Goal: Check status: Check status

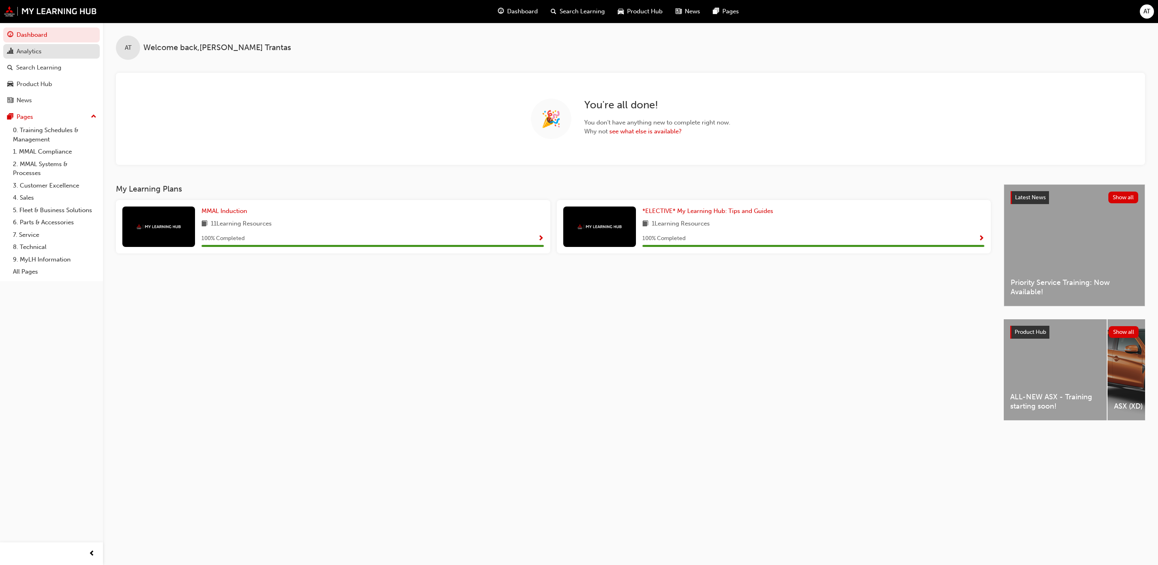
click at [29, 51] on div "Analytics" at bounding box center [29, 51] width 25 height 9
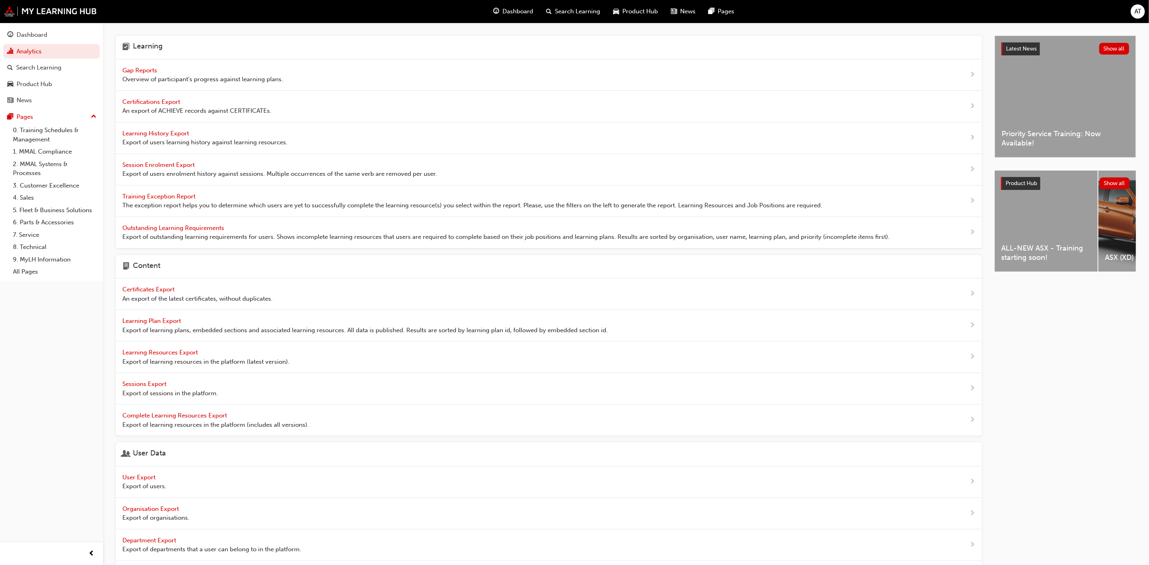
click at [139, 67] on span "Gap Reports" at bounding box center [140, 70] width 36 height 7
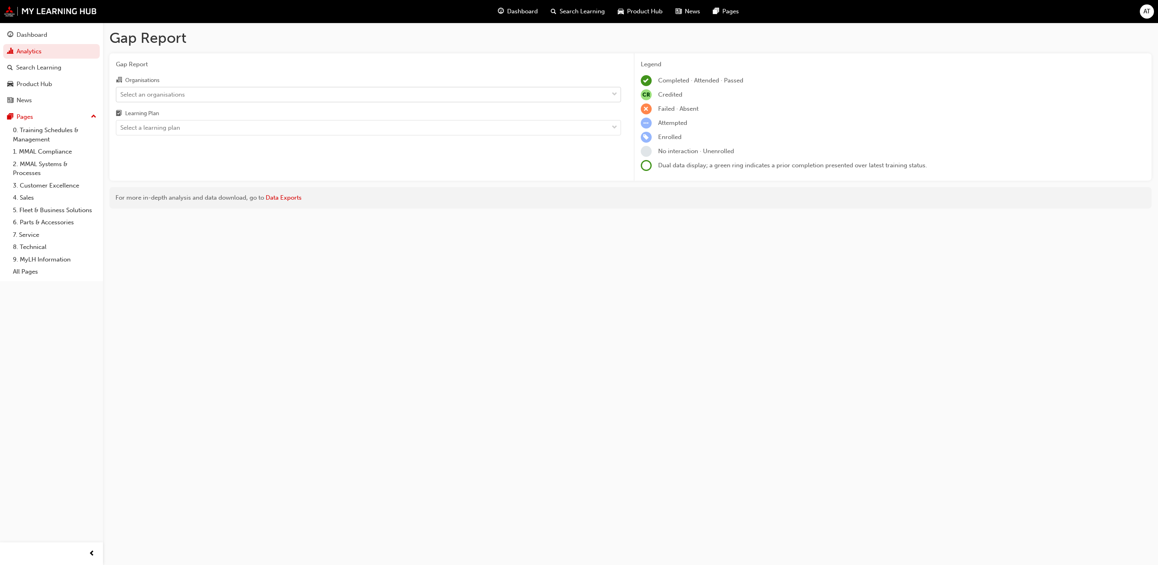
click at [613, 95] on span "down-icon" at bounding box center [615, 94] width 6 height 11
click at [121, 95] on input "Organisations Select an organisations" at bounding box center [120, 93] width 1 height 7
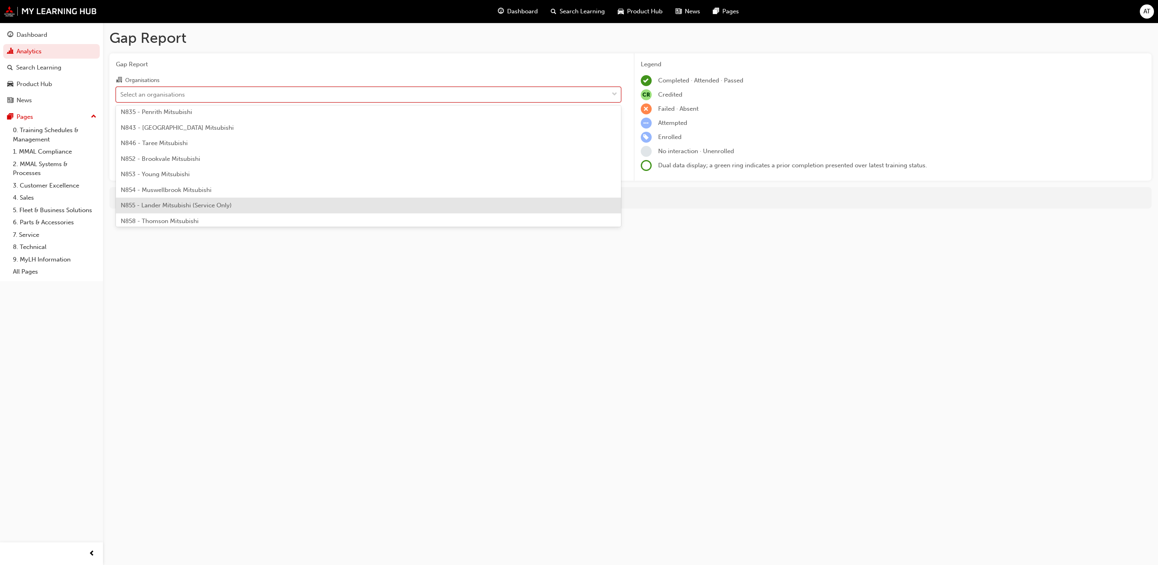
scroll to position [545, 0]
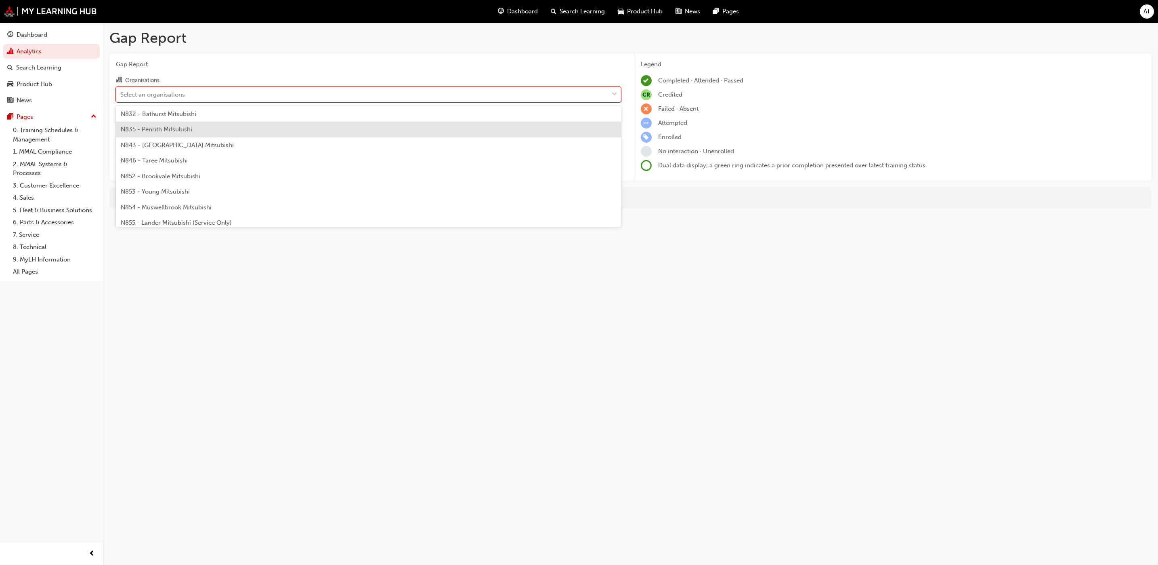
click at [200, 131] on div "N835 - Penrith Mitsubishi" at bounding box center [368, 130] width 505 height 16
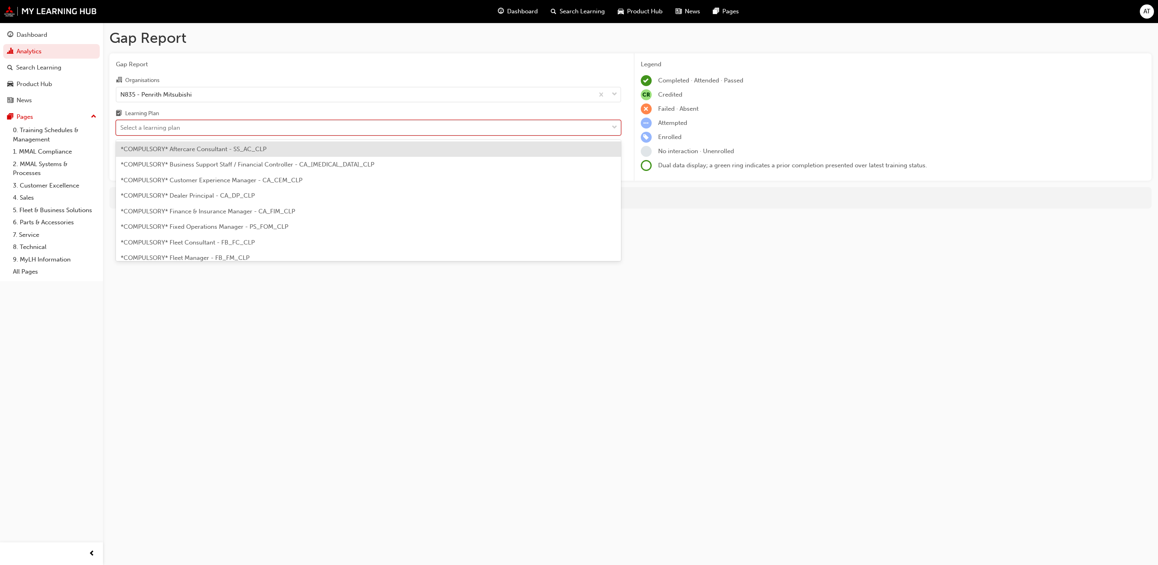
click at [615, 132] on span "down-icon" at bounding box center [615, 127] width 6 height 11
click at [121, 131] on input "Learning Plan option *COMPULSORY* Aftercare Consultant - SS_AC_CLP focused, 1 o…" at bounding box center [120, 127] width 1 height 7
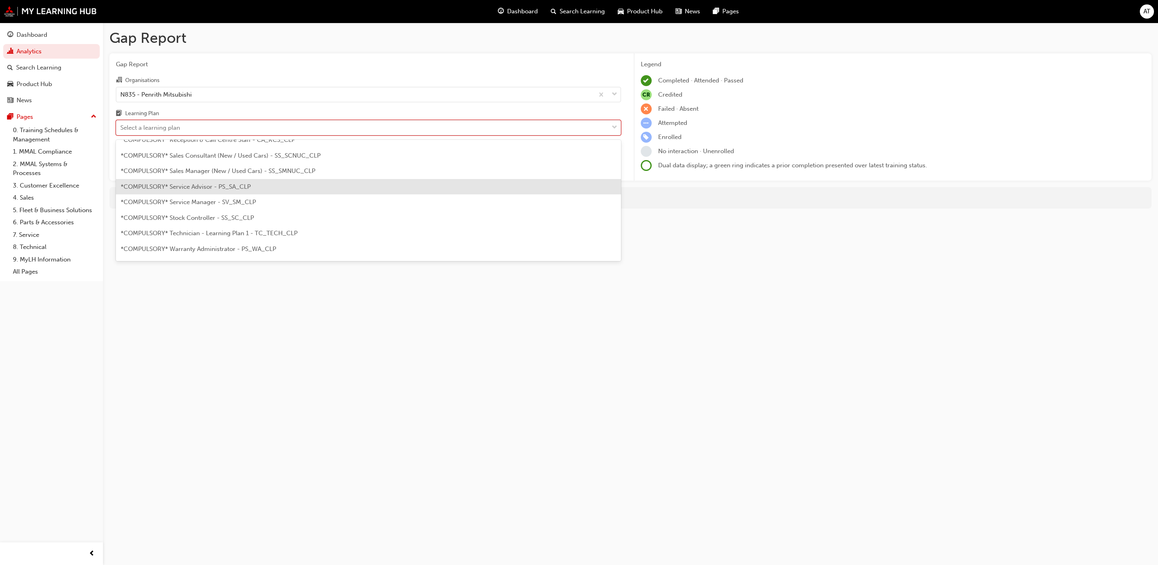
click at [295, 183] on div "*COMPULSORY* Service Advisor - PS_SA_CLP" at bounding box center [368, 187] width 505 height 16
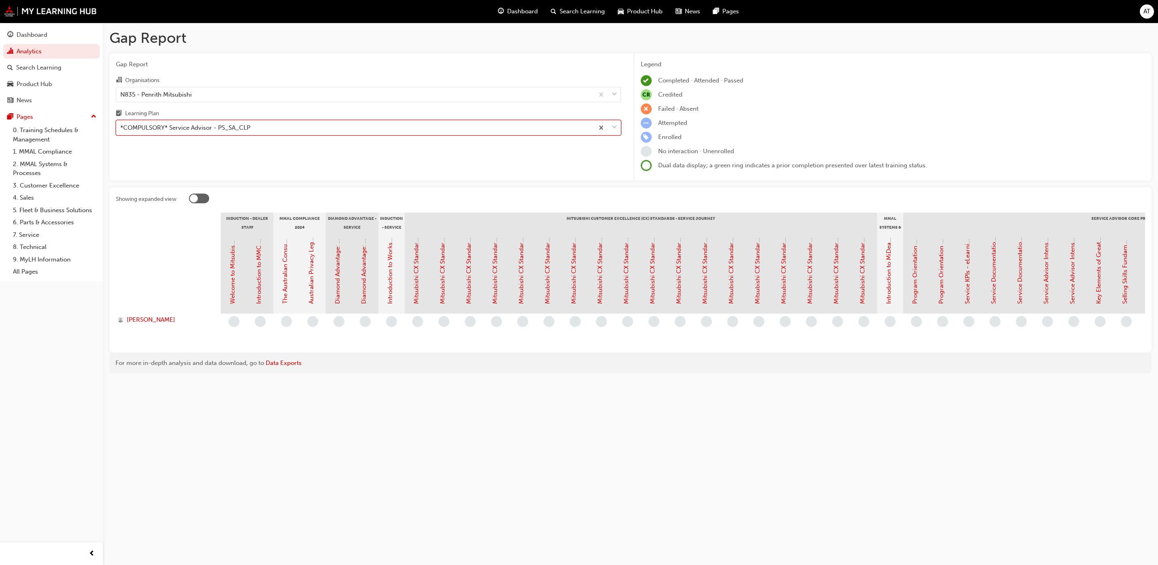
click at [612, 130] on span "down-icon" at bounding box center [615, 127] width 6 height 11
click at [121, 130] on input "Learning Plan option *COMPULSORY* Service Advisor - PS_SA_CLP, selected. 0 resu…" at bounding box center [120, 127] width 1 height 7
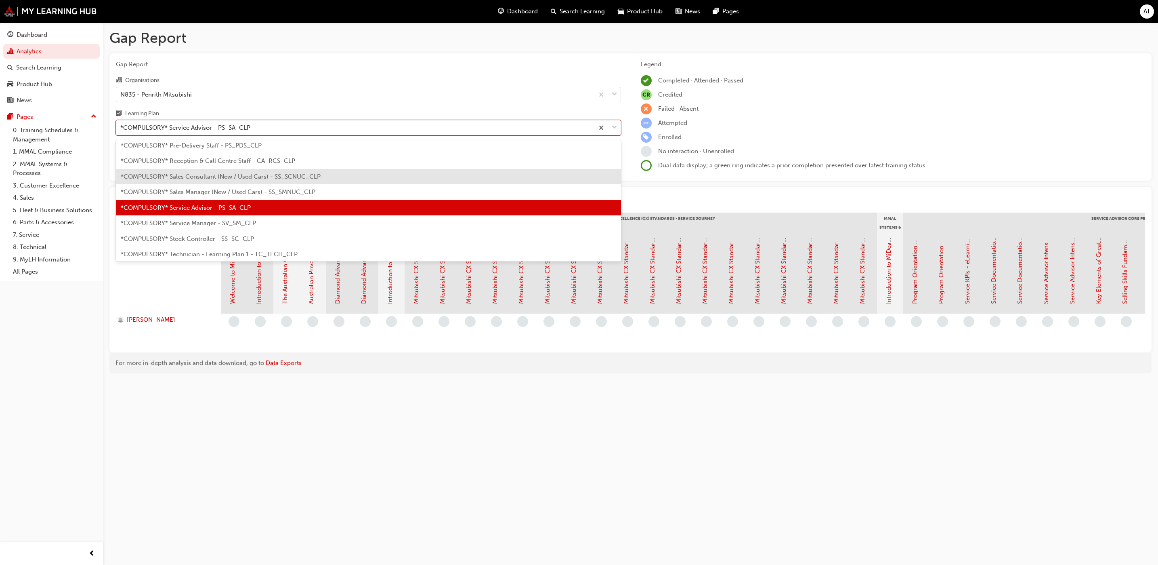
scroll to position [241, 0]
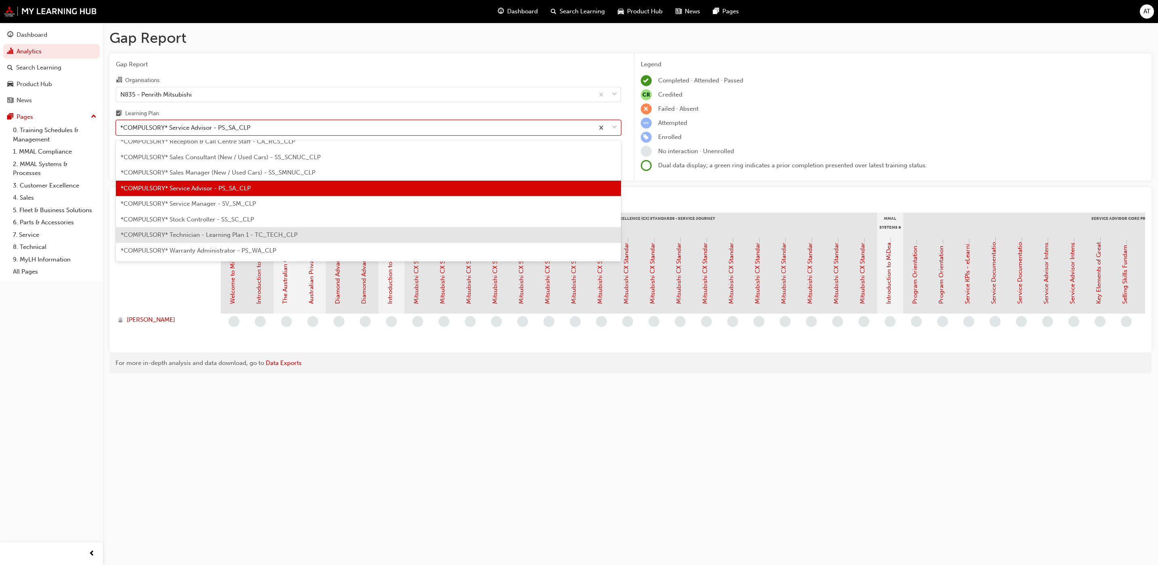
click at [238, 232] on span "*COMPULSORY* Technician - Learning Plan 1 - TC_TECH_CLP" at bounding box center [209, 234] width 177 height 7
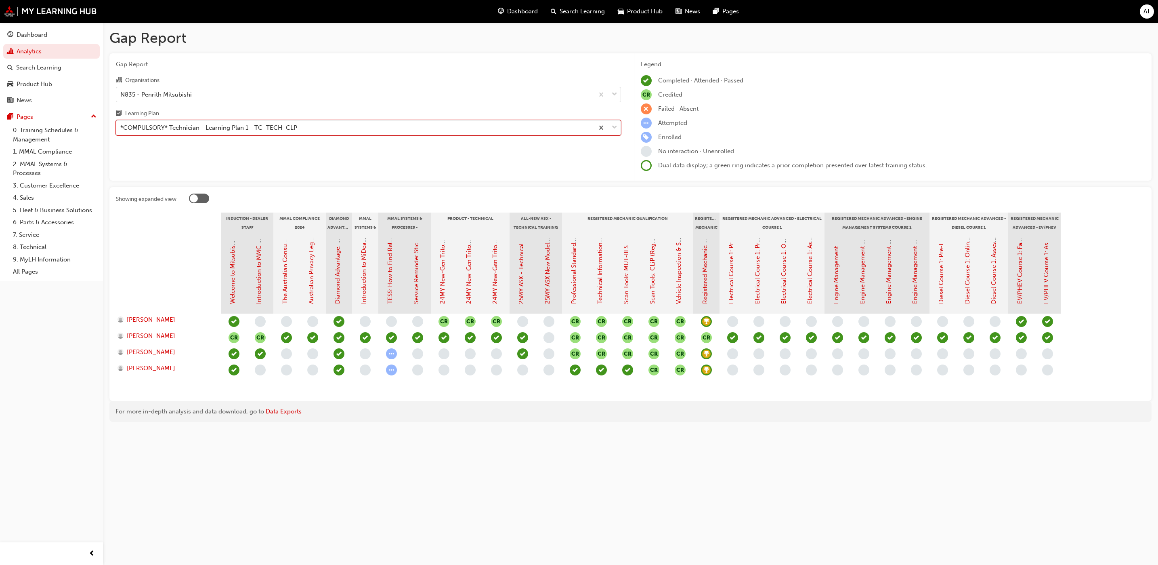
click at [616, 127] on span "down-icon" at bounding box center [615, 127] width 6 height 11
click at [121, 127] on input "Learning Plan option *COMPULSORY* Technician - Learning Plan 1 - TC_TECH_CLP, s…" at bounding box center [120, 127] width 1 height 7
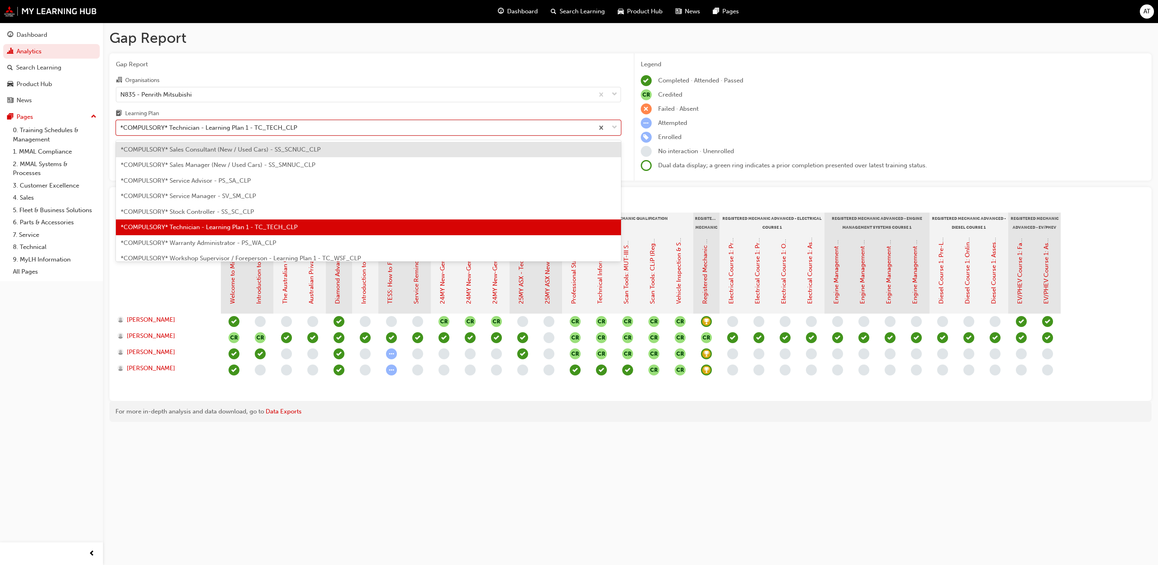
scroll to position [288, 0]
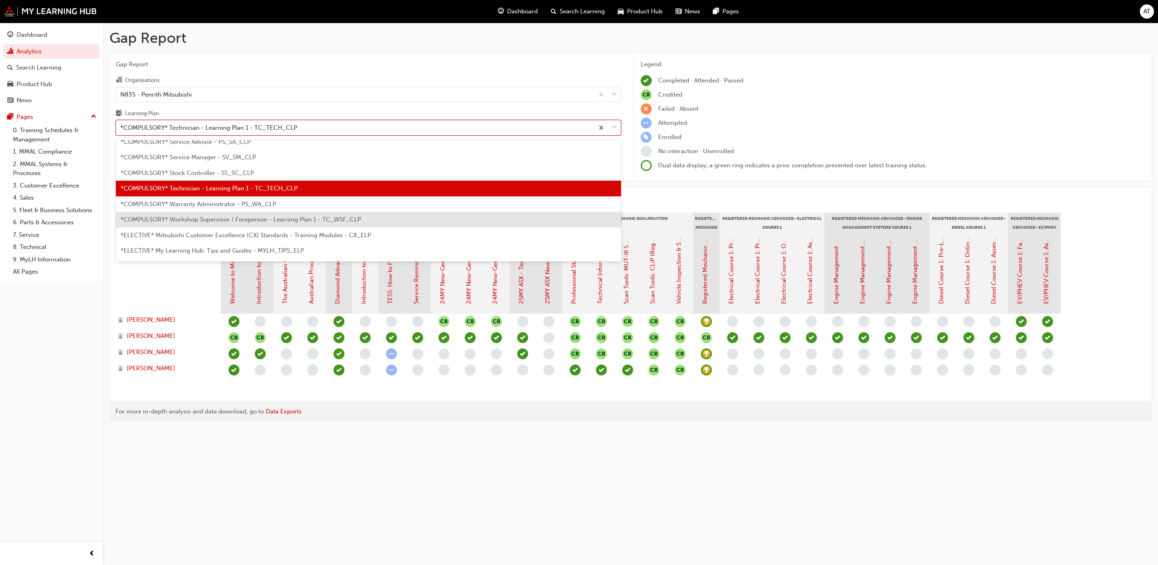
click at [222, 214] on div "*COMPULSORY* Workshop Supervisor / Foreperson - Learning Plan 1 - TC_WSF_CLP" at bounding box center [368, 220] width 505 height 16
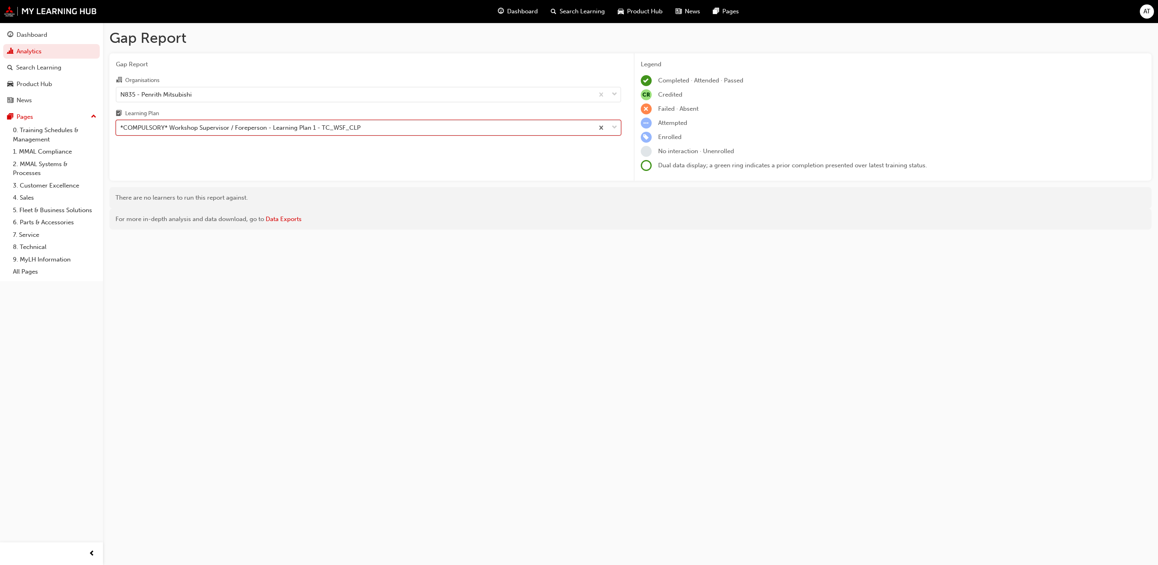
click at [620, 126] on div at bounding box center [607, 127] width 27 height 15
click at [121, 126] on input "Learning Plan option *COMPULSORY* Workshop Supervisor / Foreperson - Learning P…" at bounding box center [120, 127] width 1 height 7
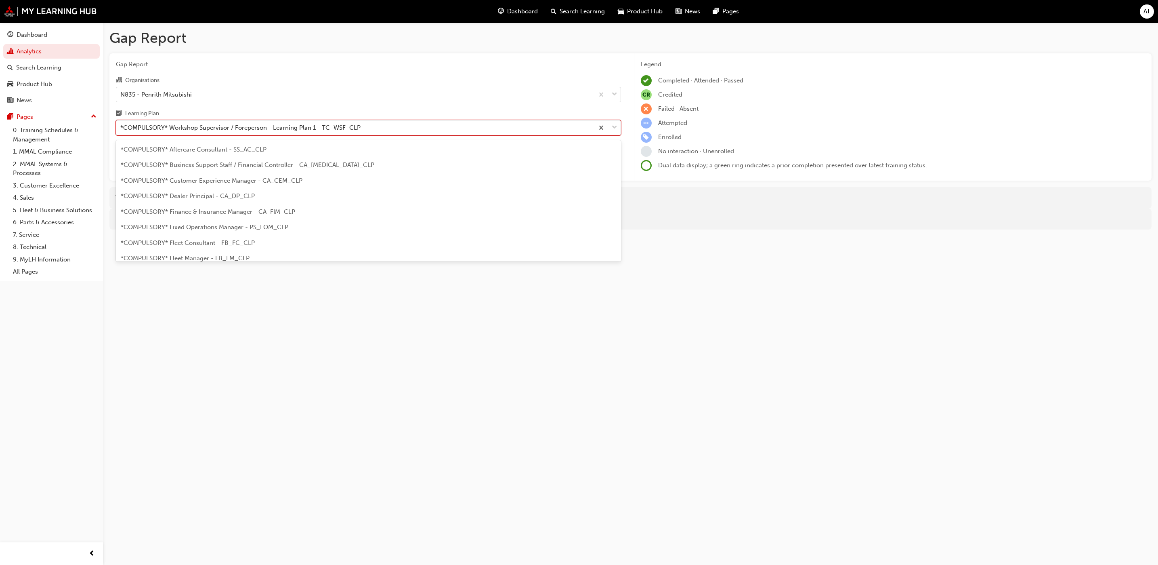
scroll to position [258, 0]
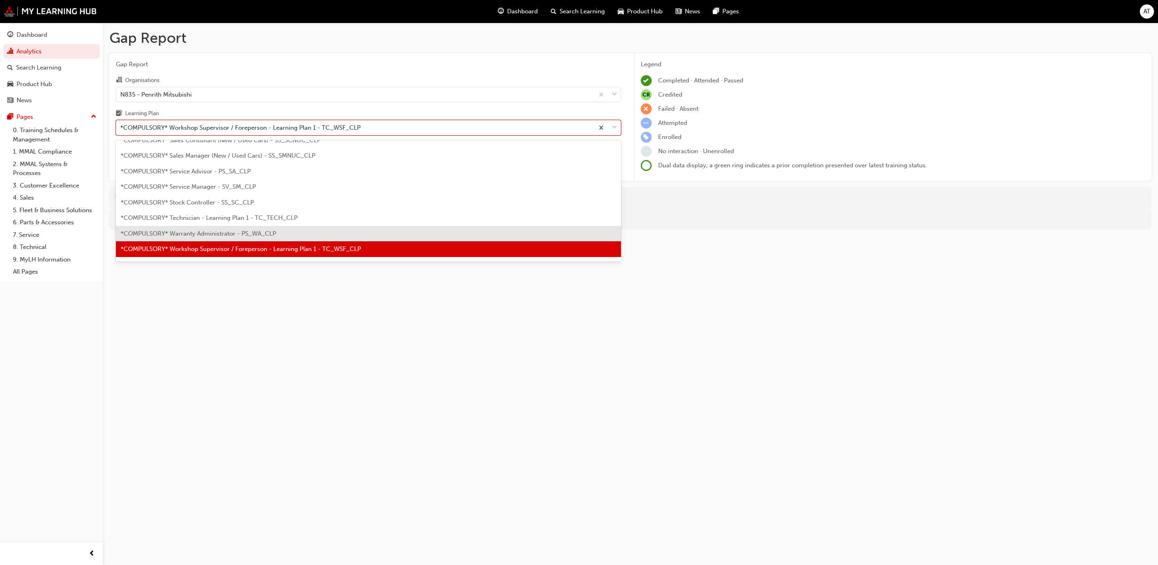
click at [230, 231] on span "*COMPULSORY* Warranty Administrator - PS_WA_CLP" at bounding box center [198, 233] width 155 height 7
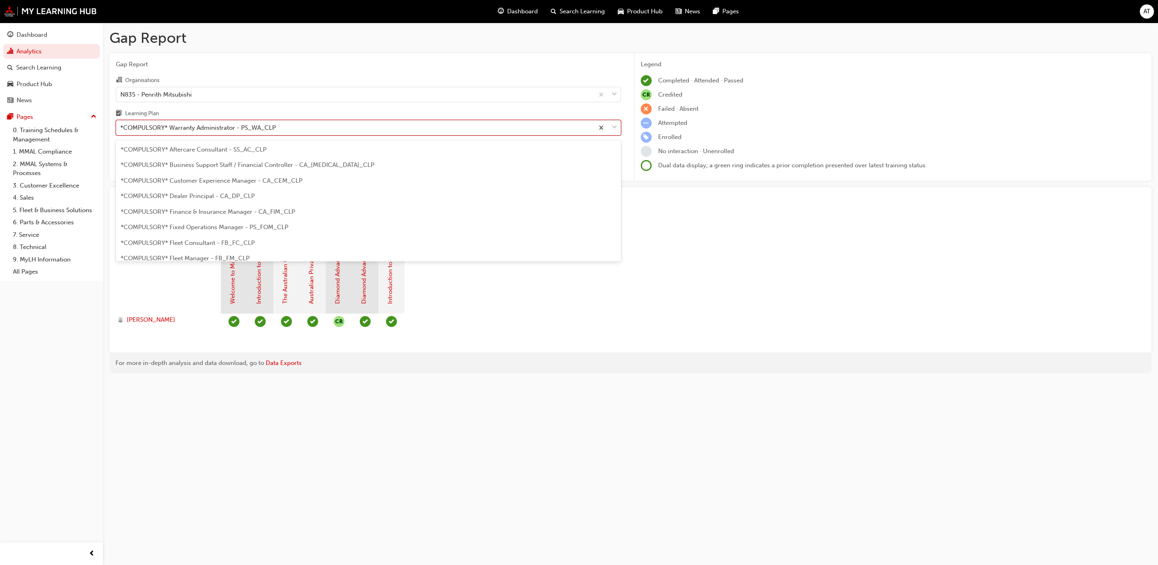
click at [615, 126] on span "down-icon" at bounding box center [615, 127] width 6 height 11
click at [121, 126] on input "Learning Plan option *COMPULSORY* Warranty Administrator - PS_WA_CLP, selected.…" at bounding box center [120, 127] width 1 height 7
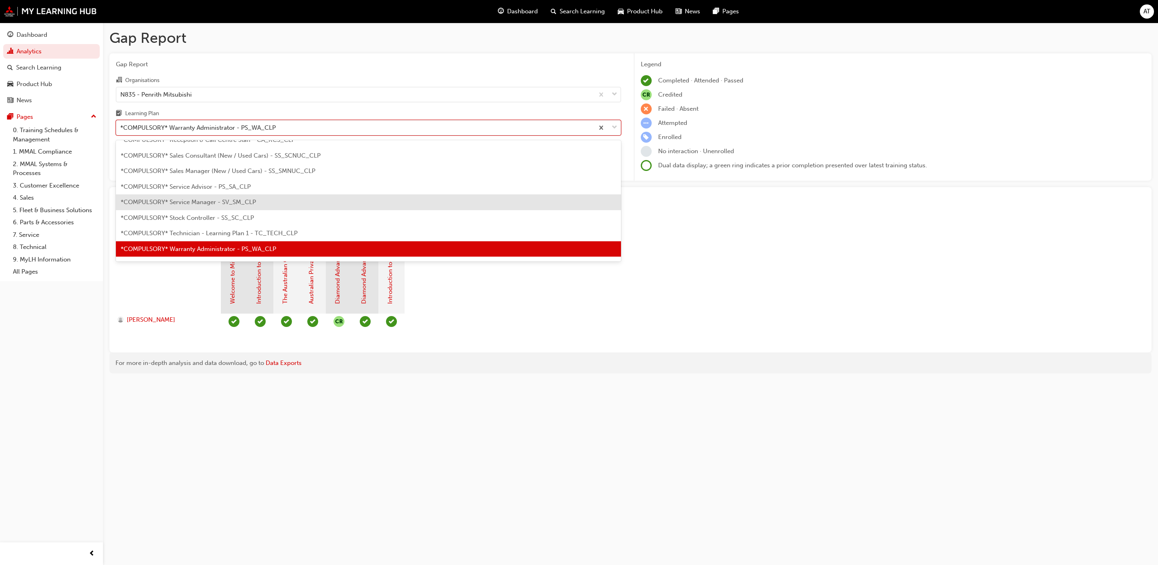
click at [271, 203] on div "*COMPULSORY* Service Manager - SV_SM_CLP" at bounding box center [368, 202] width 505 height 16
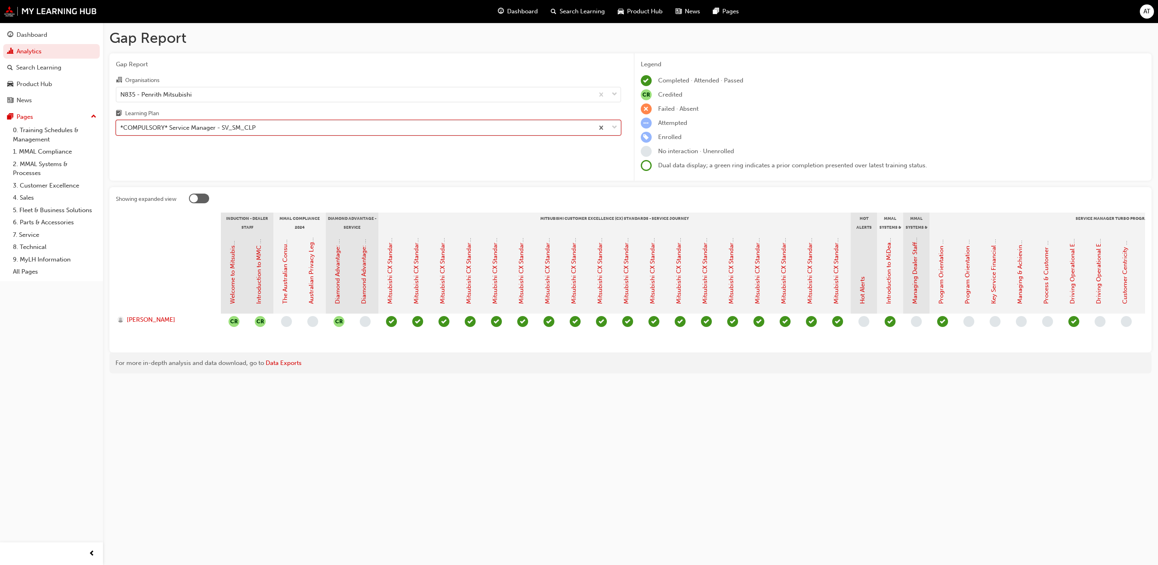
click at [611, 126] on div at bounding box center [607, 127] width 27 height 15
click at [121, 126] on input "Learning Plan option *COMPULSORY* Service Manager - SV_SM_CLP, selected. 0 resu…" at bounding box center [120, 127] width 1 height 7
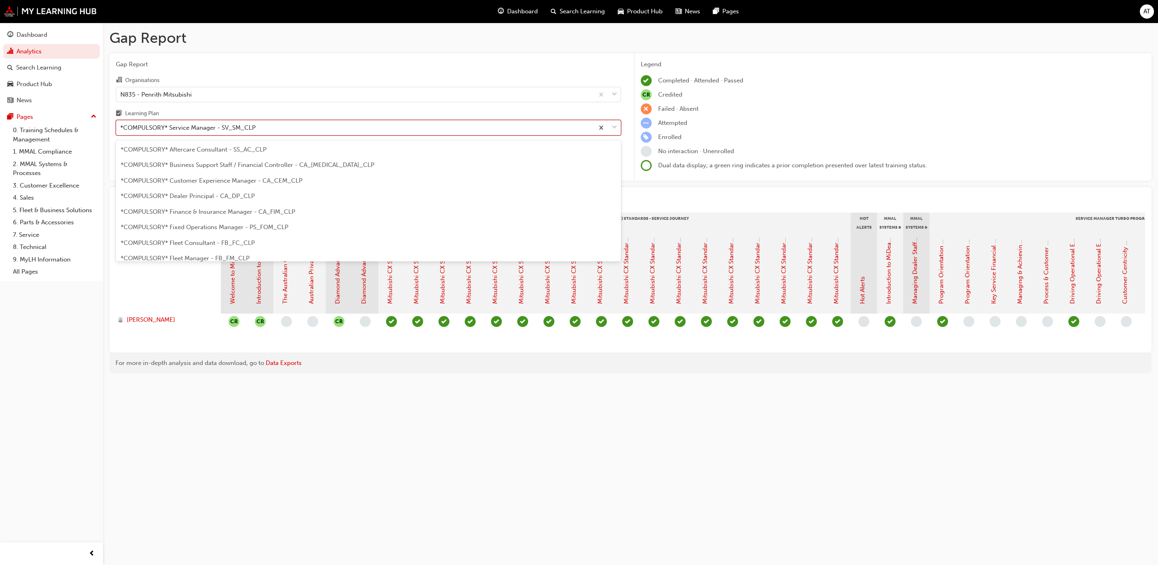
scroll to position [196, 0]
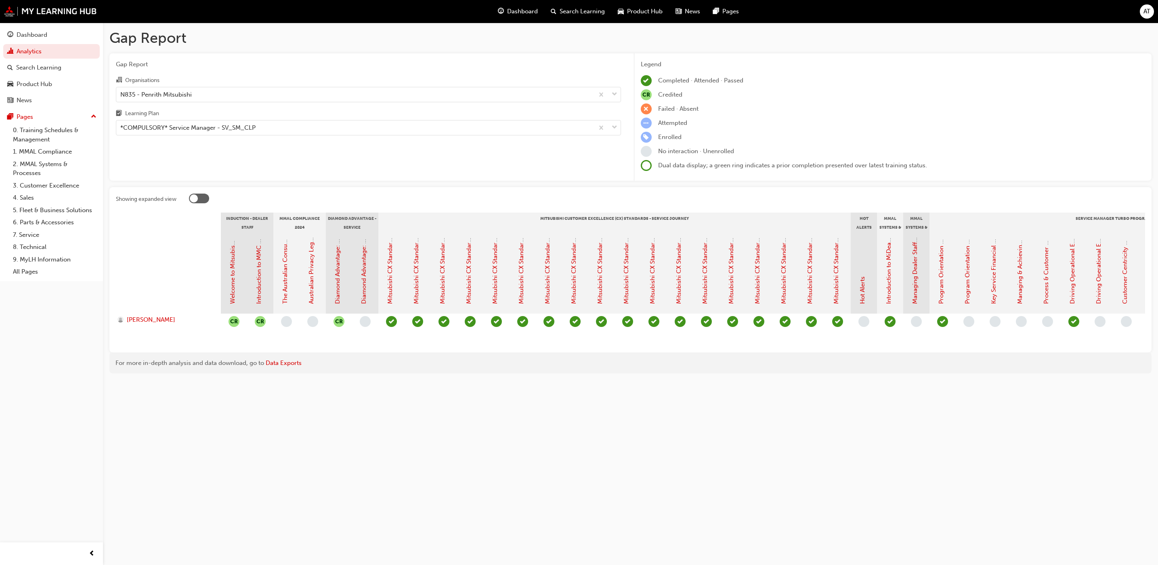
click at [417, 431] on div "Gap Report Gap Report Organisations N835 - Penrith Mitsubishi Learning Plan *CO…" at bounding box center [579, 282] width 1158 height 565
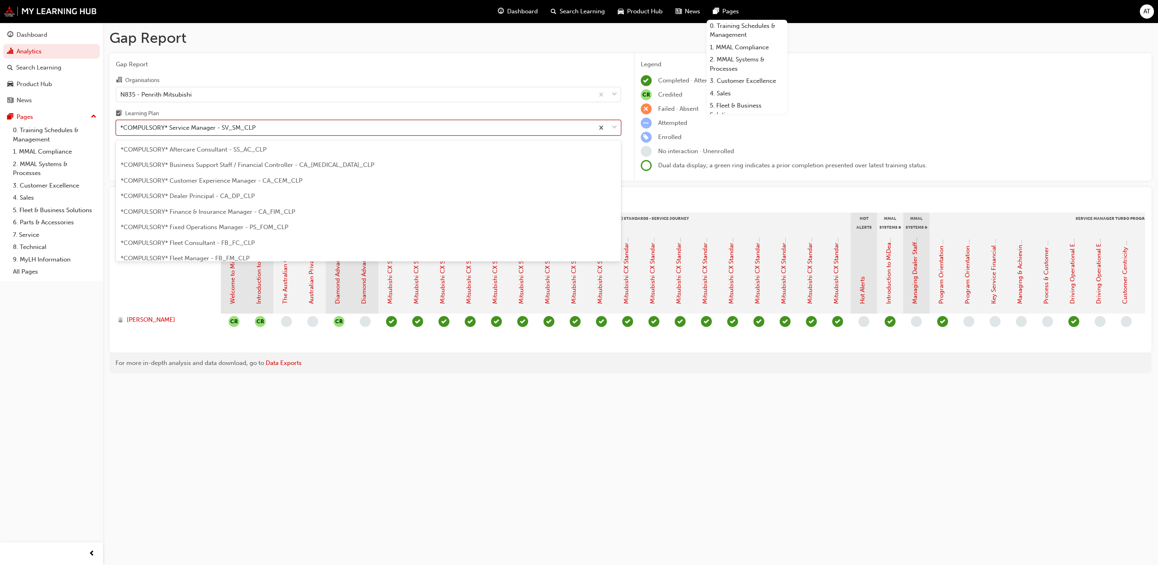
click at [616, 127] on span "down-icon" at bounding box center [615, 127] width 6 height 11
click at [121, 127] on input "Learning Plan option *COMPULSORY* Service Manager - SV_SM_CLP, selected. option…" at bounding box center [120, 127] width 1 height 7
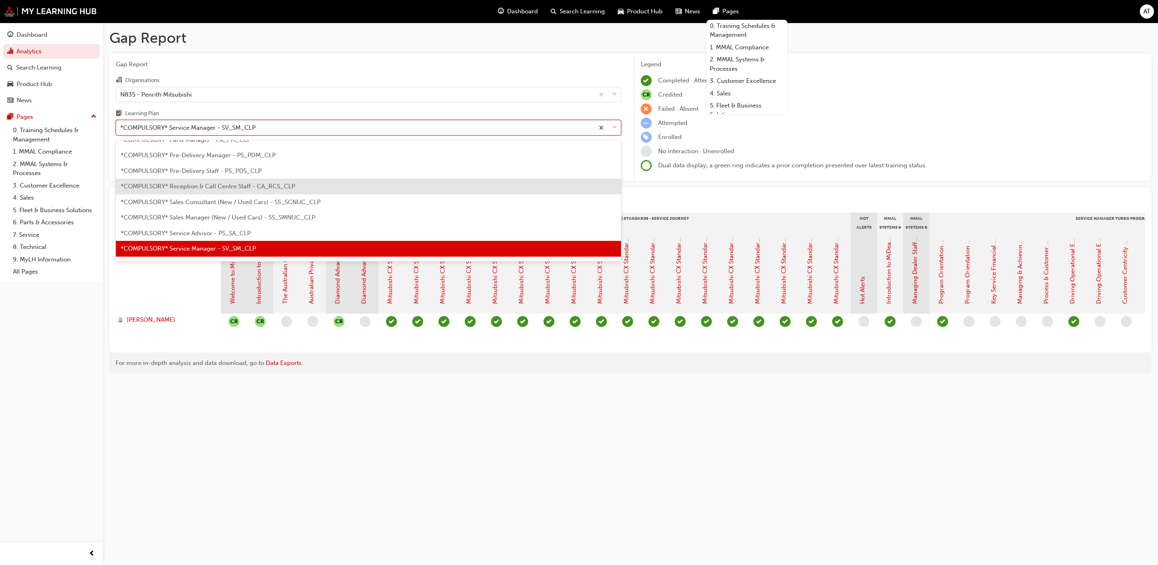
click at [298, 189] on div "*COMPULSORY* Reception & Call Centre Staff - CA_RCS_CLP" at bounding box center [368, 187] width 505 height 16
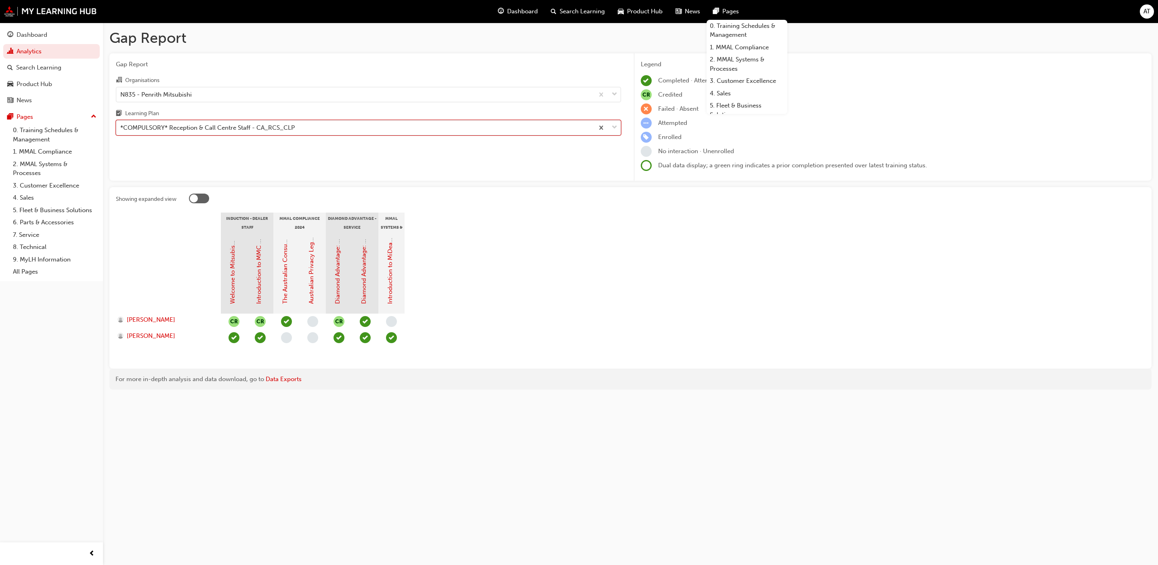
click at [613, 128] on span "down-icon" at bounding box center [615, 127] width 6 height 11
click at [121, 128] on input "Learning Plan option *COMPULSORY* Reception & Call Centre Staff - CA_RCS_CLP, s…" at bounding box center [120, 127] width 1 height 7
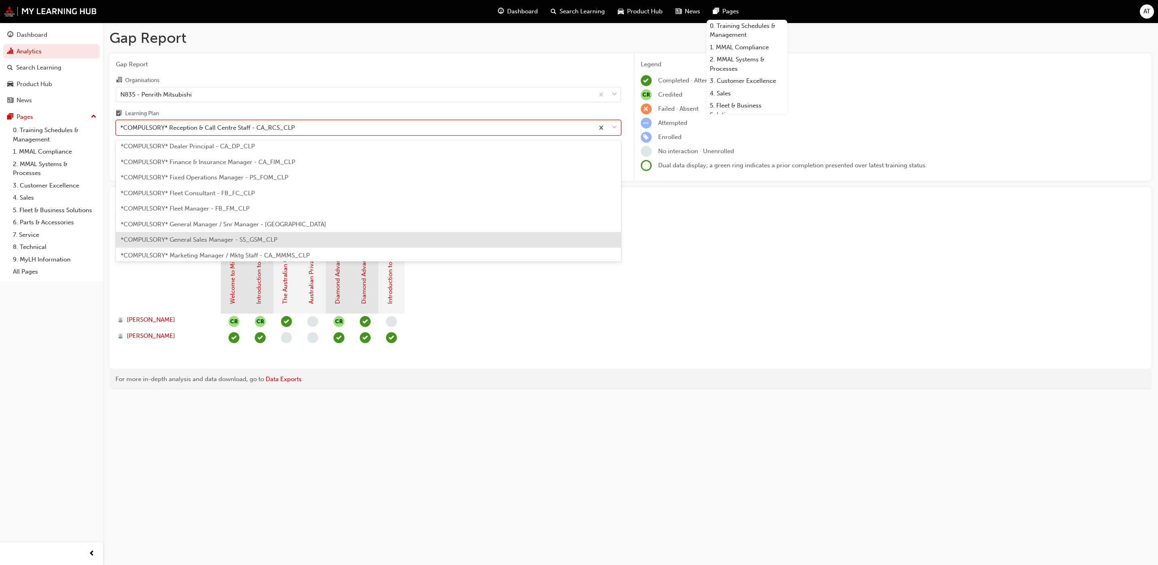
scroll to position [13, 0]
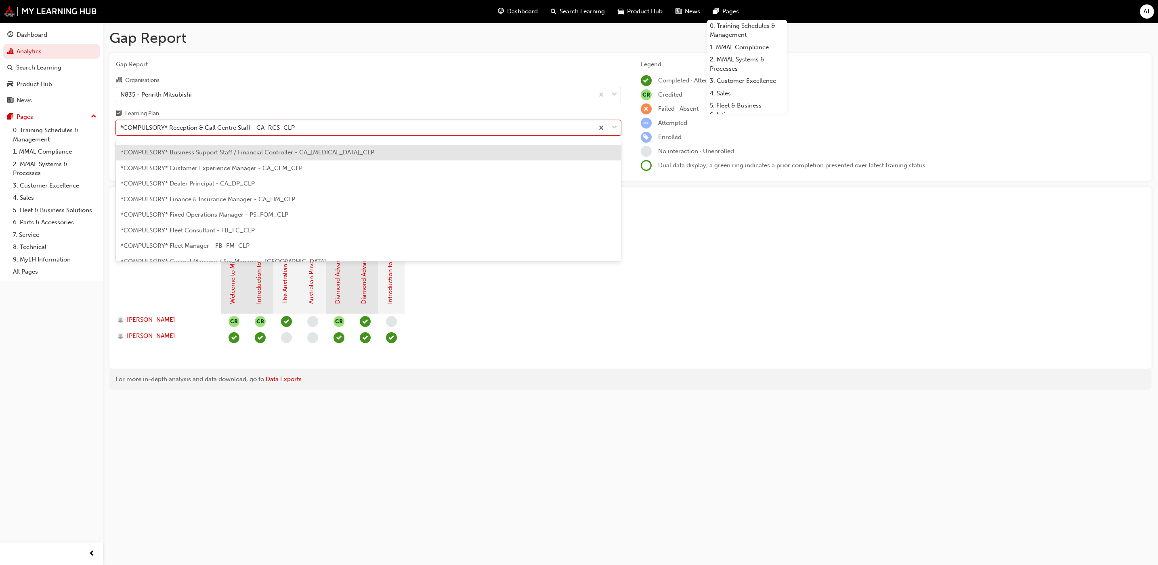
click at [288, 149] on span "*COMPULSORY* Business Support Staff / Financial Controller - CA_[MEDICAL_DATA]_…" at bounding box center [248, 152] width 254 height 7
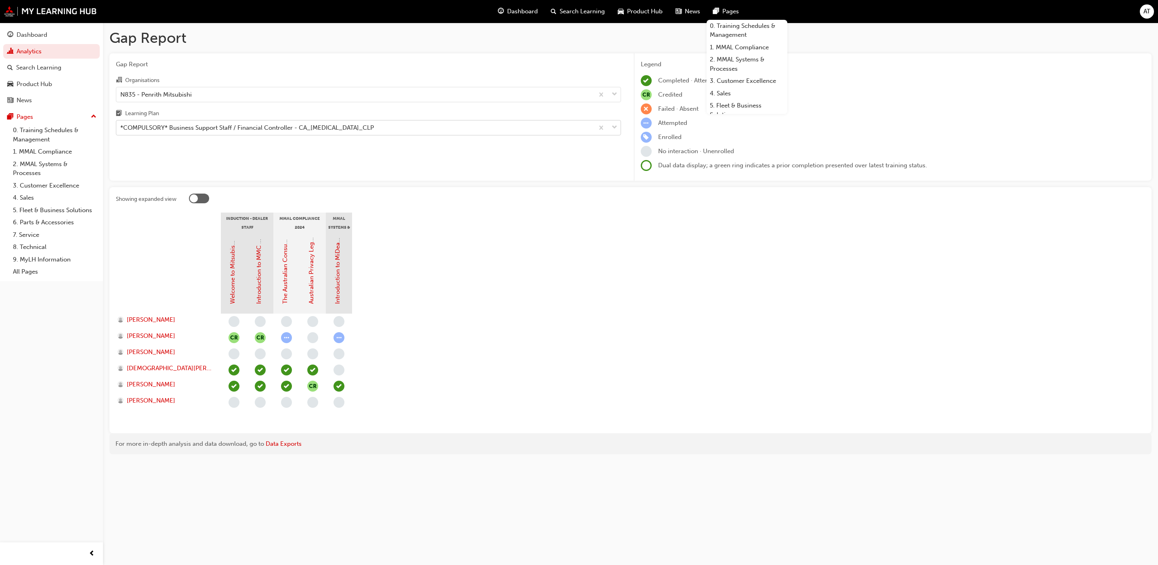
click at [613, 130] on span "down-icon" at bounding box center [615, 127] width 6 height 11
click at [121, 130] on input "Learning Plan *COMPULSORY* Business Support Staff / Financial Controller - CA_[…" at bounding box center [120, 127] width 1 height 7
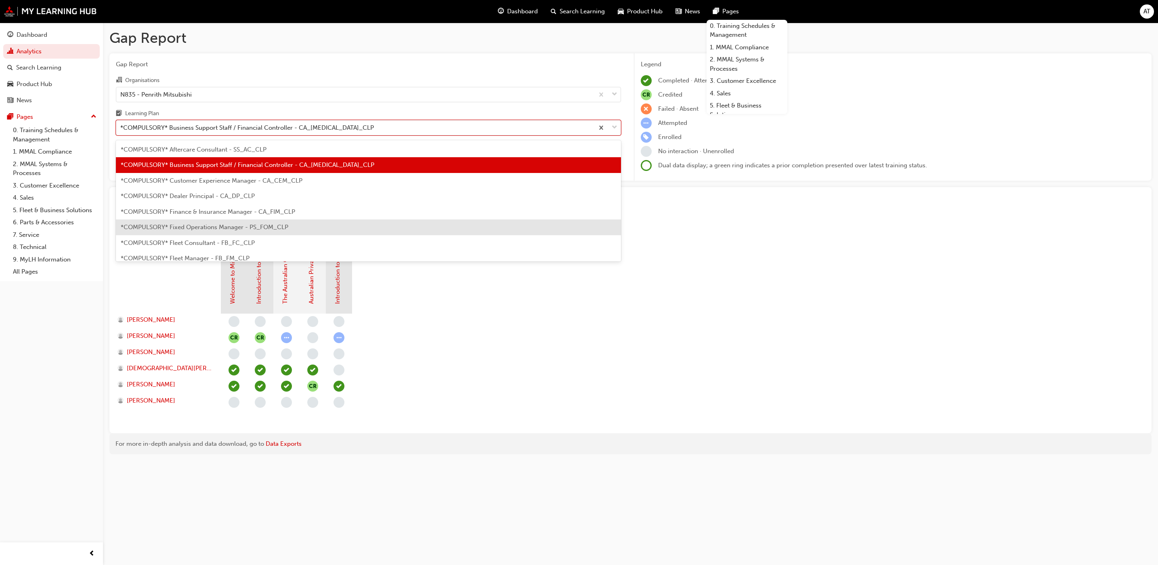
click at [220, 227] on span "*COMPULSORY* Fixed Operations Manager - PS_FOM_CLP" at bounding box center [205, 226] width 168 height 7
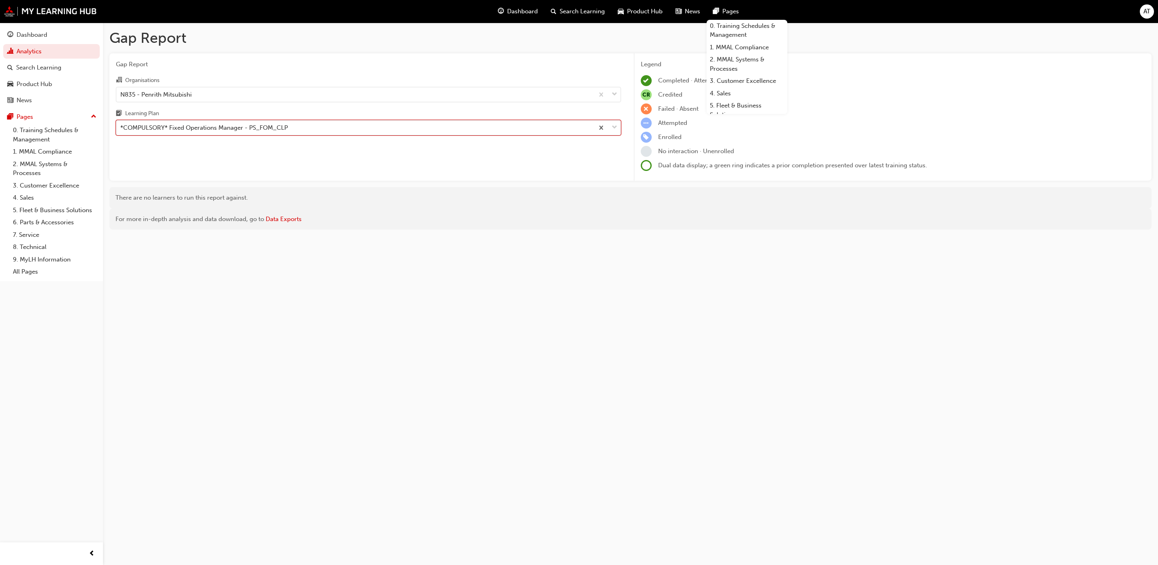
click at [610, 130] on div at bounding box center [607, 127] width 27 height 15
click at [121, 130] on input "Learning Plan option *COMPULSORY* Fixed Operations Manager - PS_FOM_CLP, select…" at bounding box center [120, 127] width 1 height 7
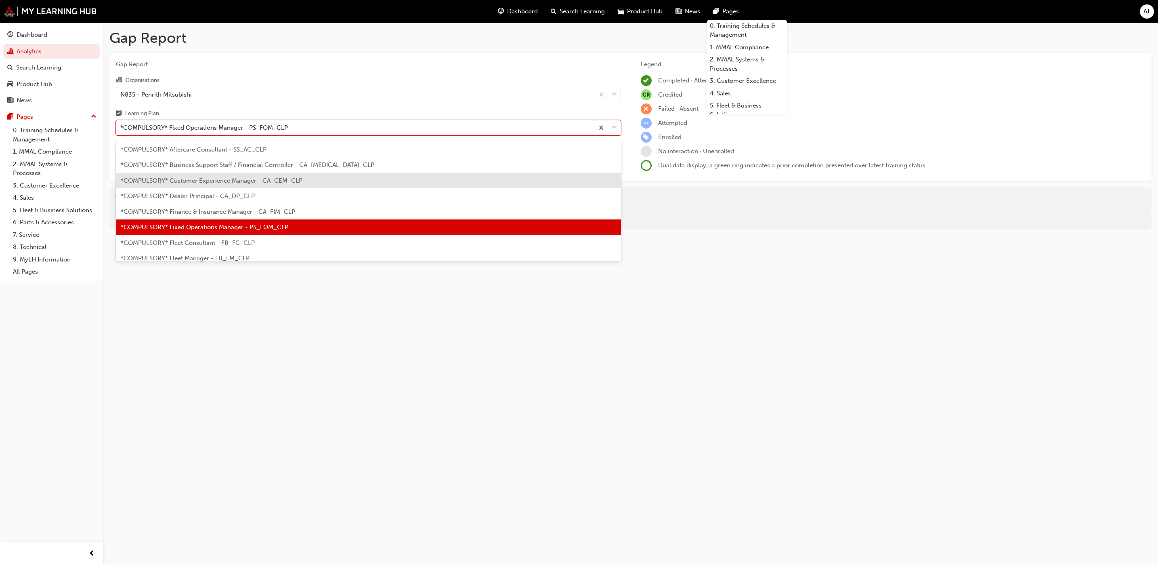
click at [269, 177] on span "*COMPULSORY* Customer Experience Manager - CA_CEM_CLP" at bounding box center [212, 180] width 182 height 7
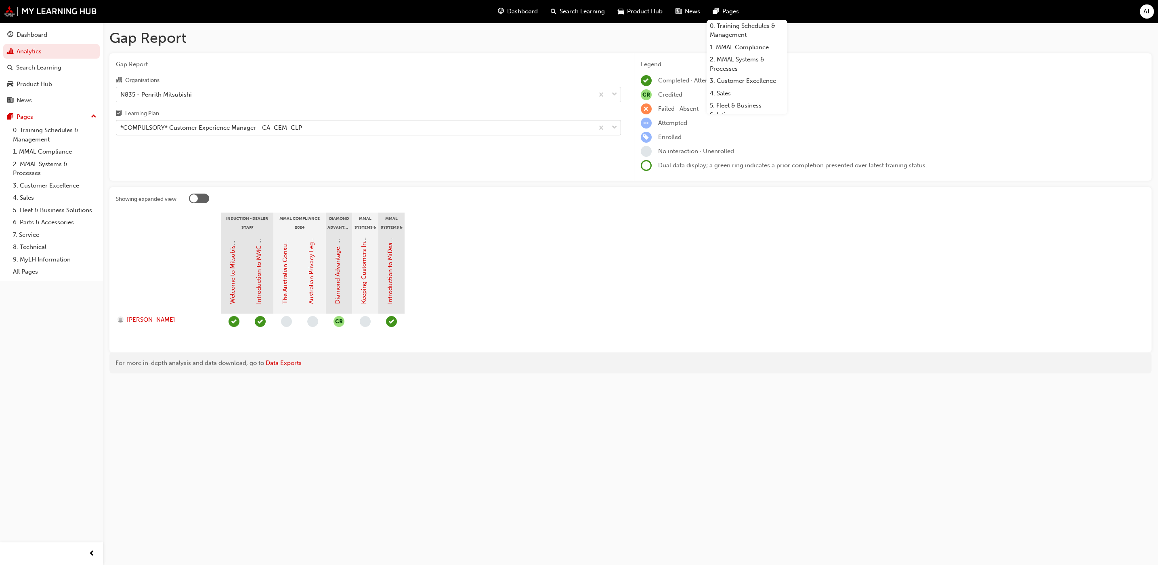
click at [616, 131] on span "down-icon" at bounding box center [615, 127] width 6 height 11
click at [121, 131] on input "Learning Plan *COMPULSORY* Customer Experience Manager - [GEOGRAPHIC_DATA]" at bounding box center [120, 127] width 1 height 7
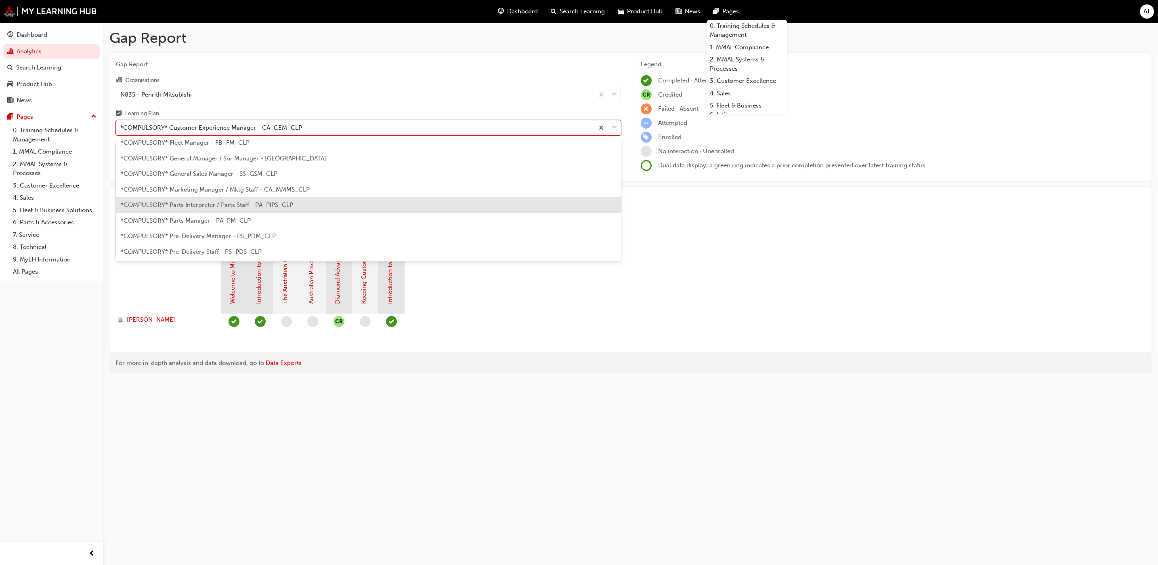
scroll to position [121, 0]
click at [195, 196] on span "*COMPULSORY* Parts Interpreter / Parts Staff - PA_PIPS_CLP" at bounding box center [207, 198] width 172 height 7
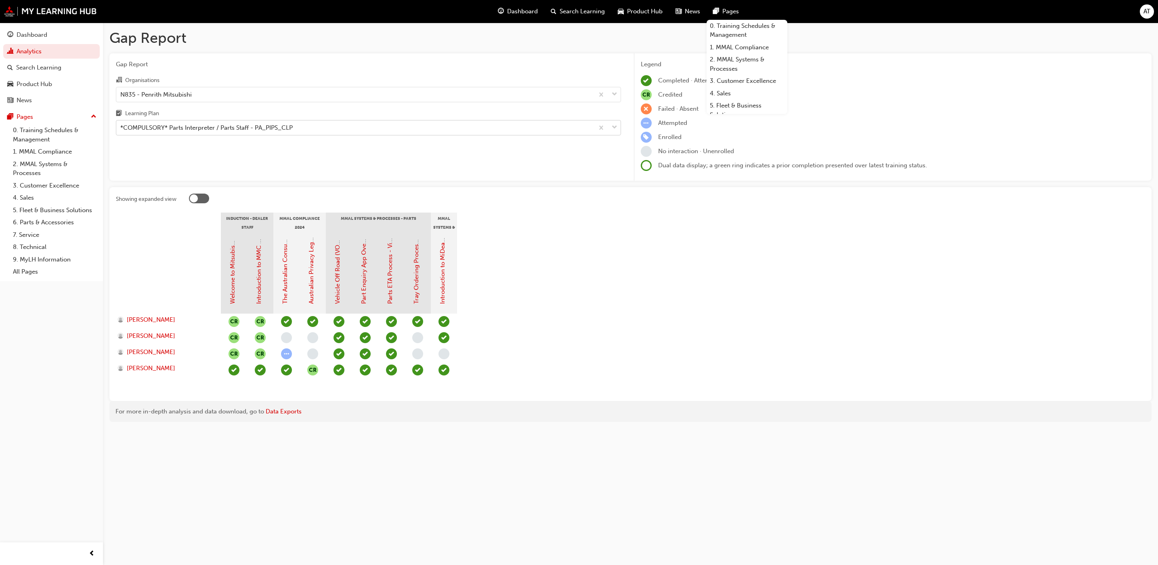
click at [617, 128] on span "down-icon" at bounding box center [615, 127] width 6 height 11
click at [121, 128] on input "Learning Plan *COMPULSORY* Parts Interpreter / Parts Staff - PA_PIPS_CLP" at bounding box center [120, 127] width 1 height 7
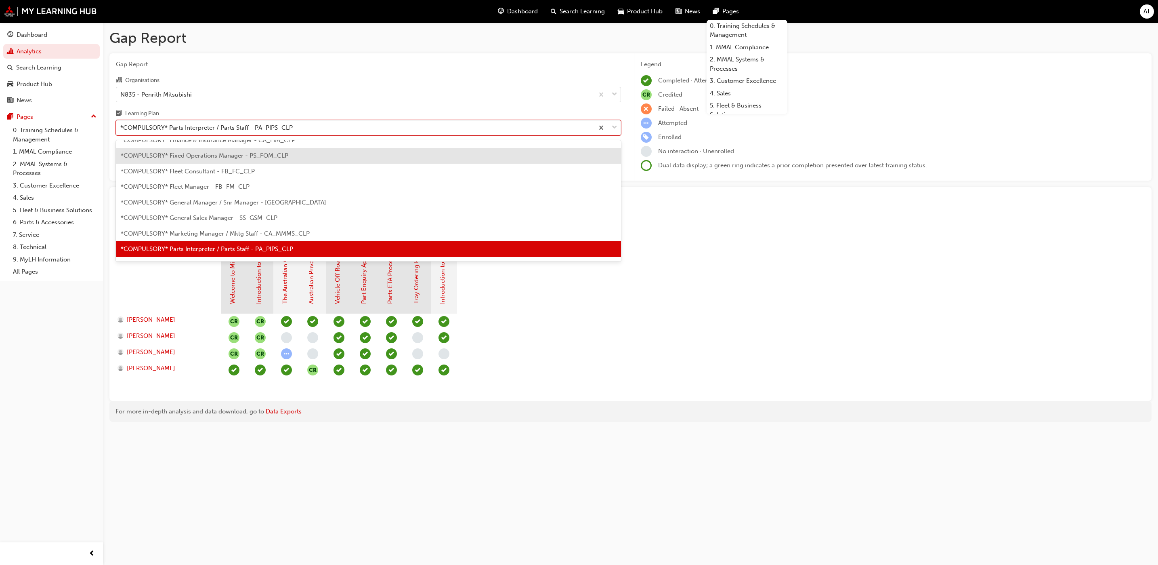
scroll to position [132, 0]
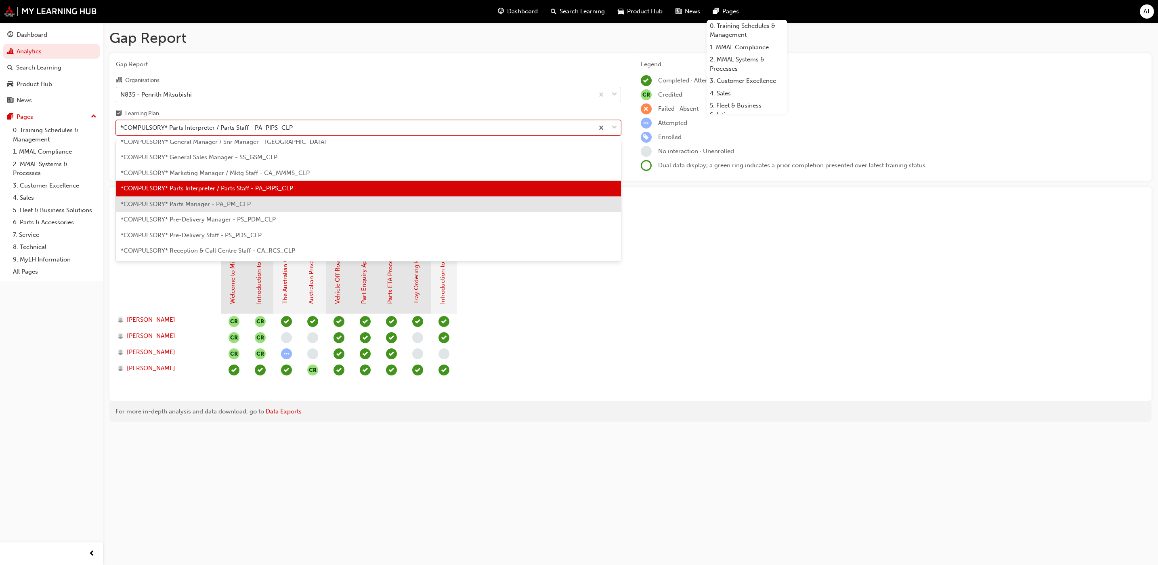
click at [216, 201] on span "*COMPULSORY* Parts Manager - PA_PM_CLP" at bounding box center [186, 203] width 130 height 7
